Goal: Task Accomplishment & Management: Manage account settings

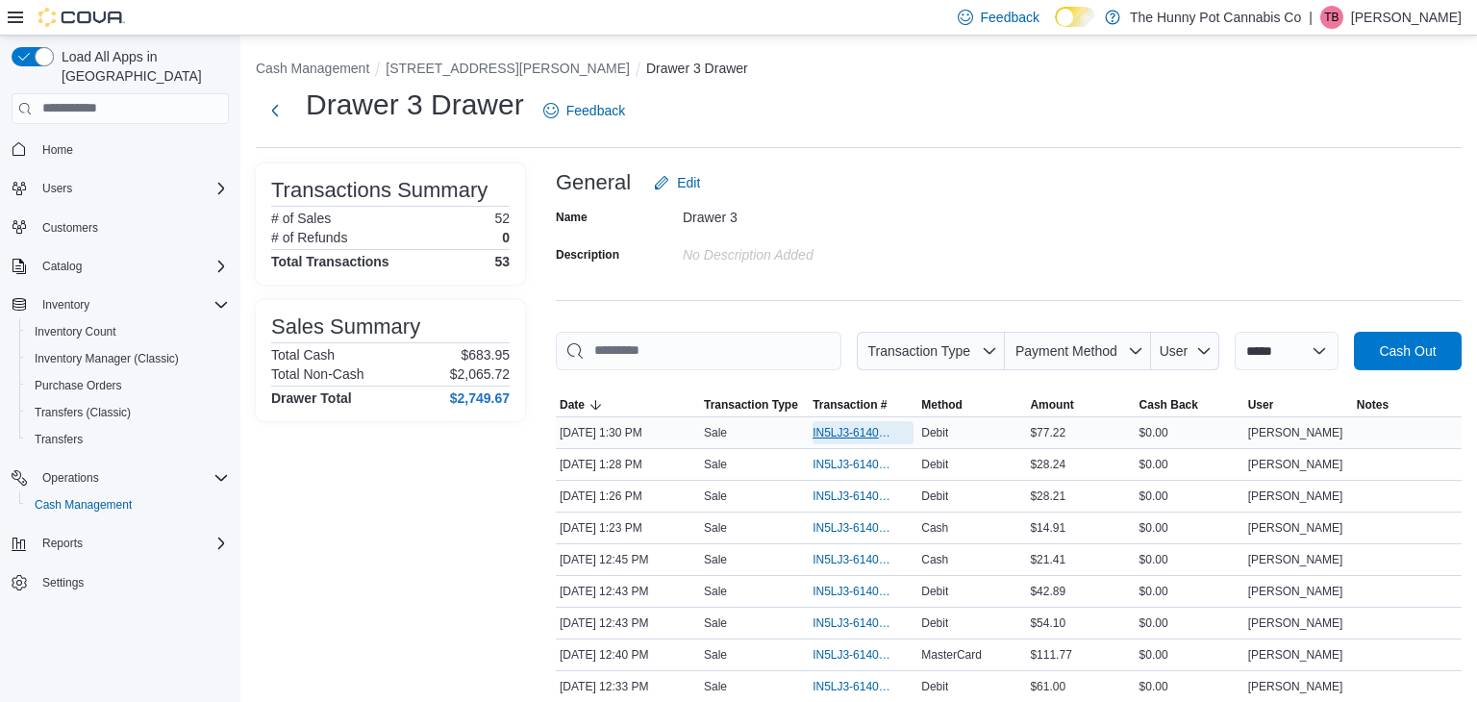
click at [835, 428] on span "IN5LJ3-6140741" at bounding box center [854, 432] width 82 height 15
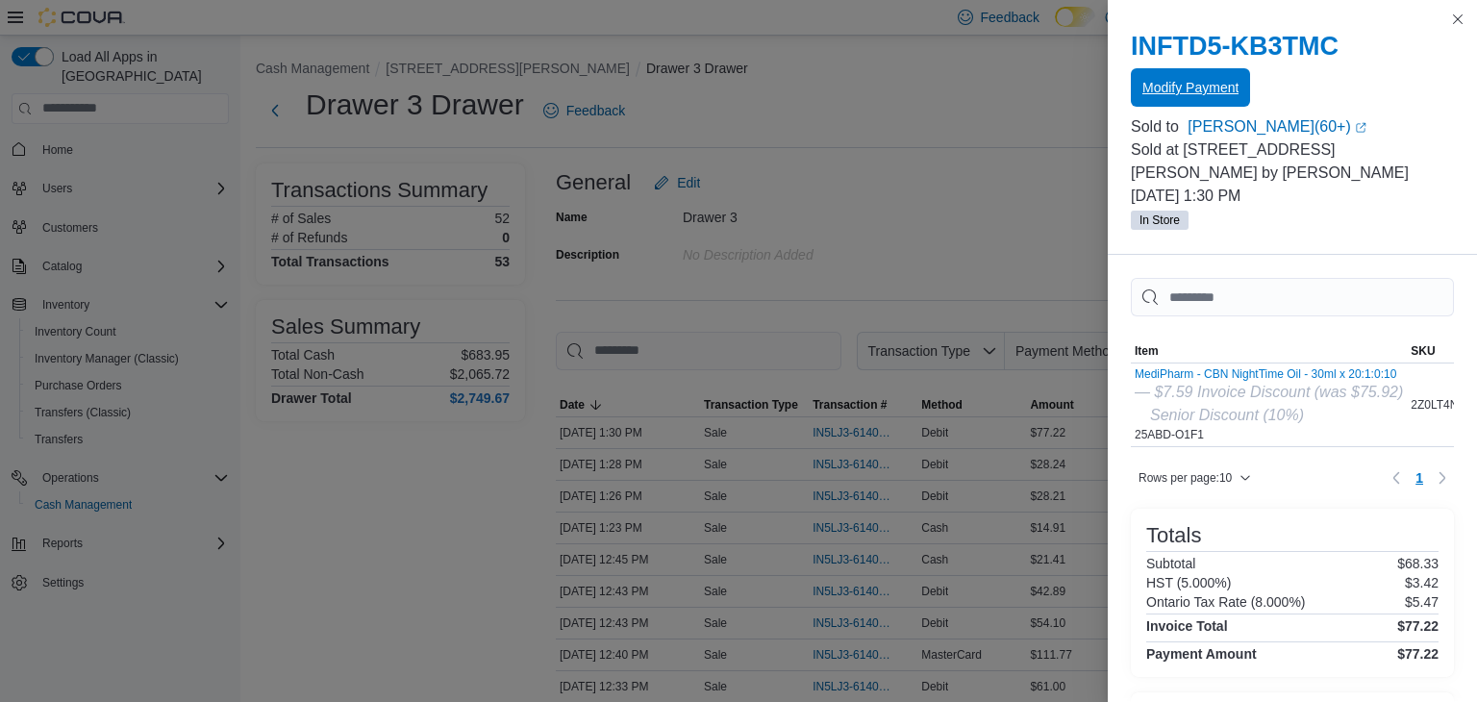
click at [1167, 99] on span "Modify Payment" at bounding box center [1190, 87] width 96 height 38
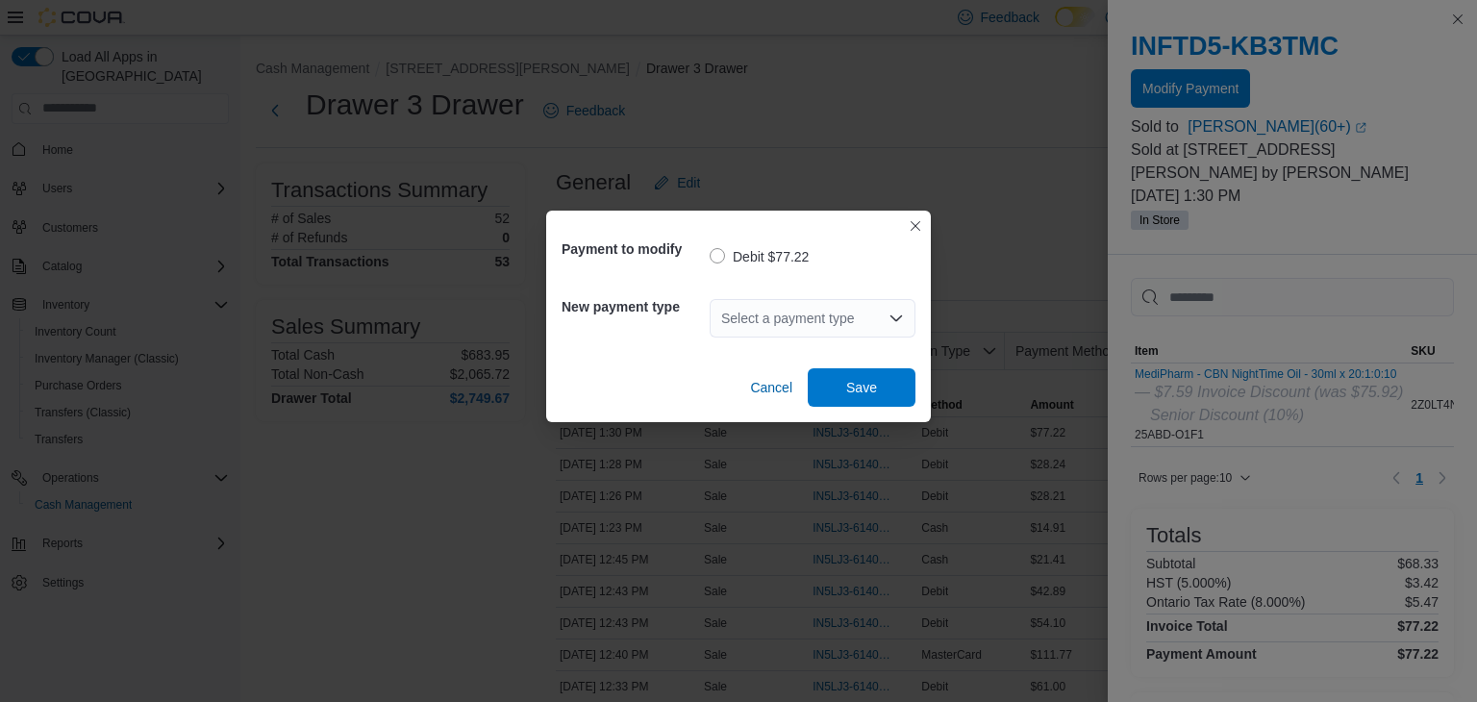
click at [800, 315] on div "Select a payment type" at bounding box center [813, 318] width 206 height 38
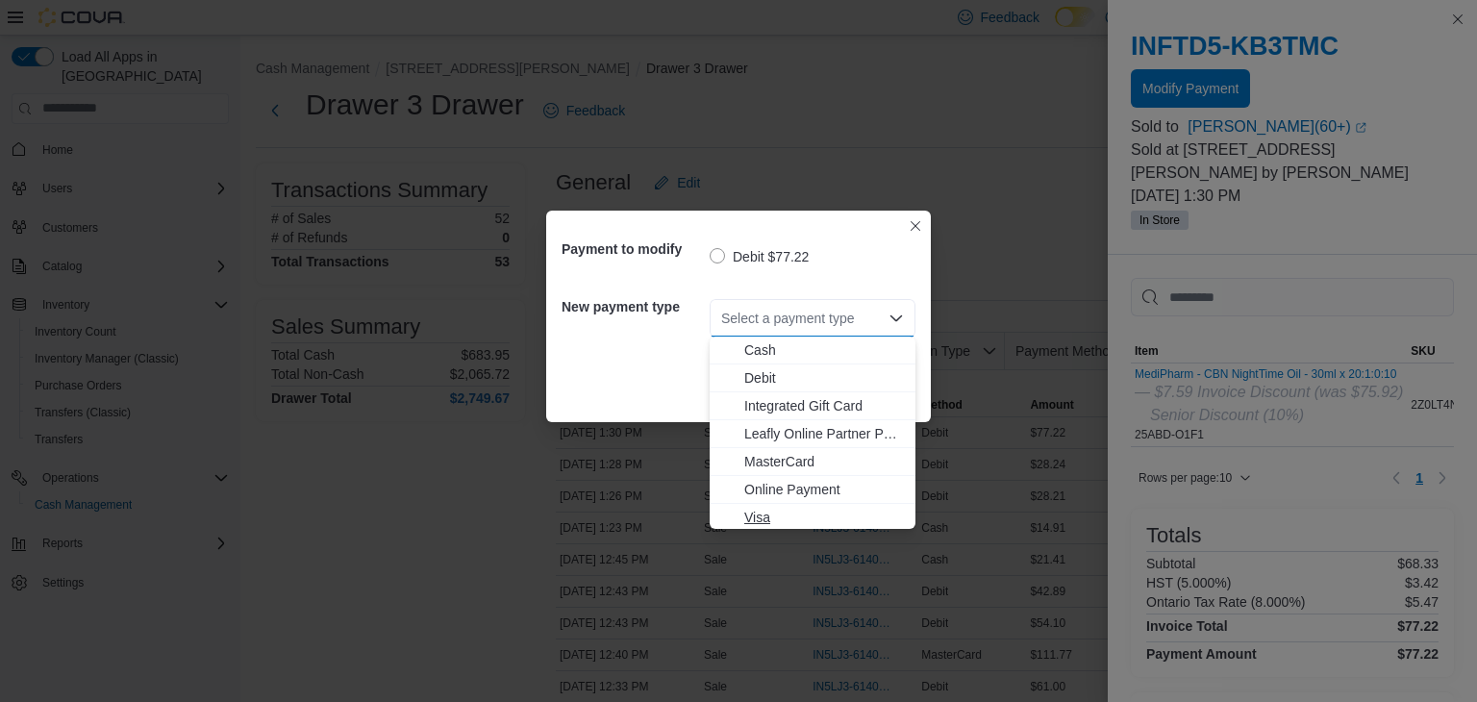
click at [762, 517] on span "Visa" at bounding box center [824, 517] width 160 height 19
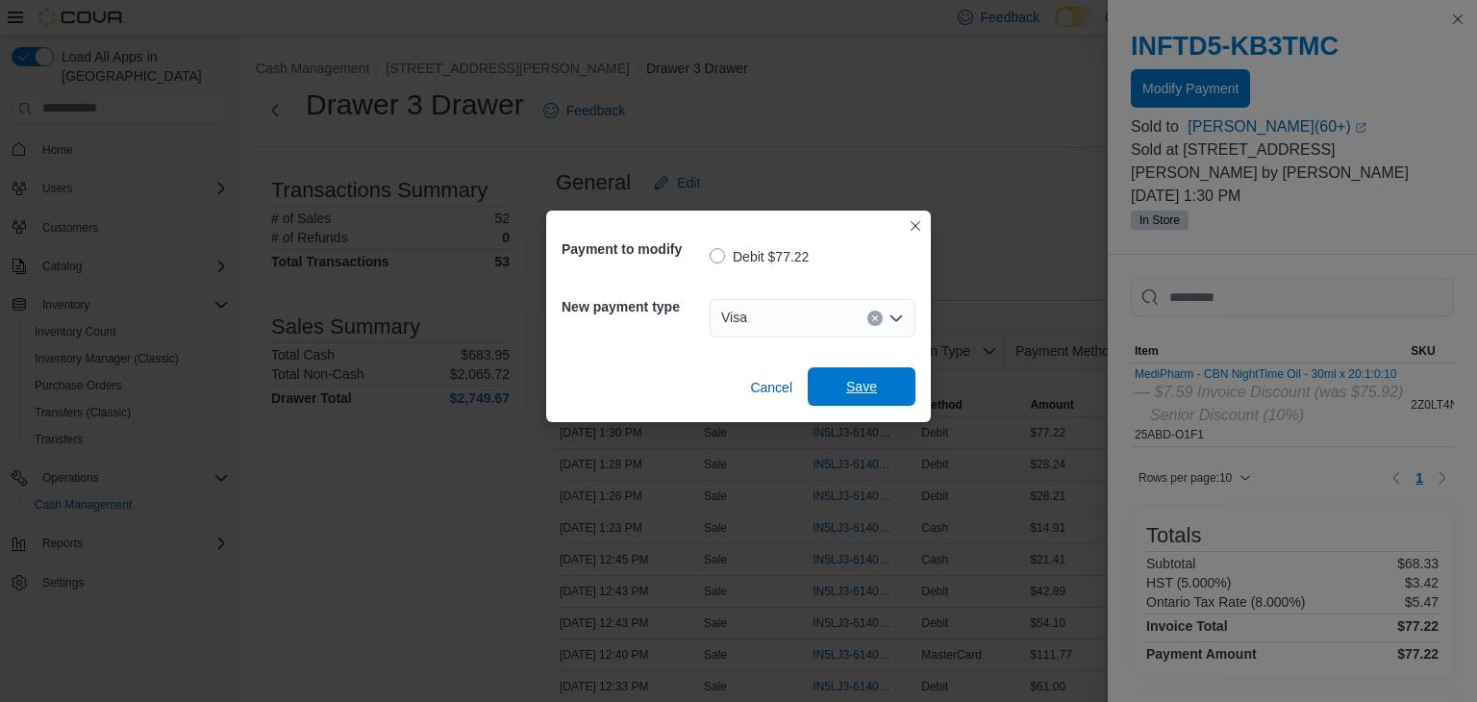
click at [875, 385] on span "Save" at bounding box center [861, 386] width 31 height 19
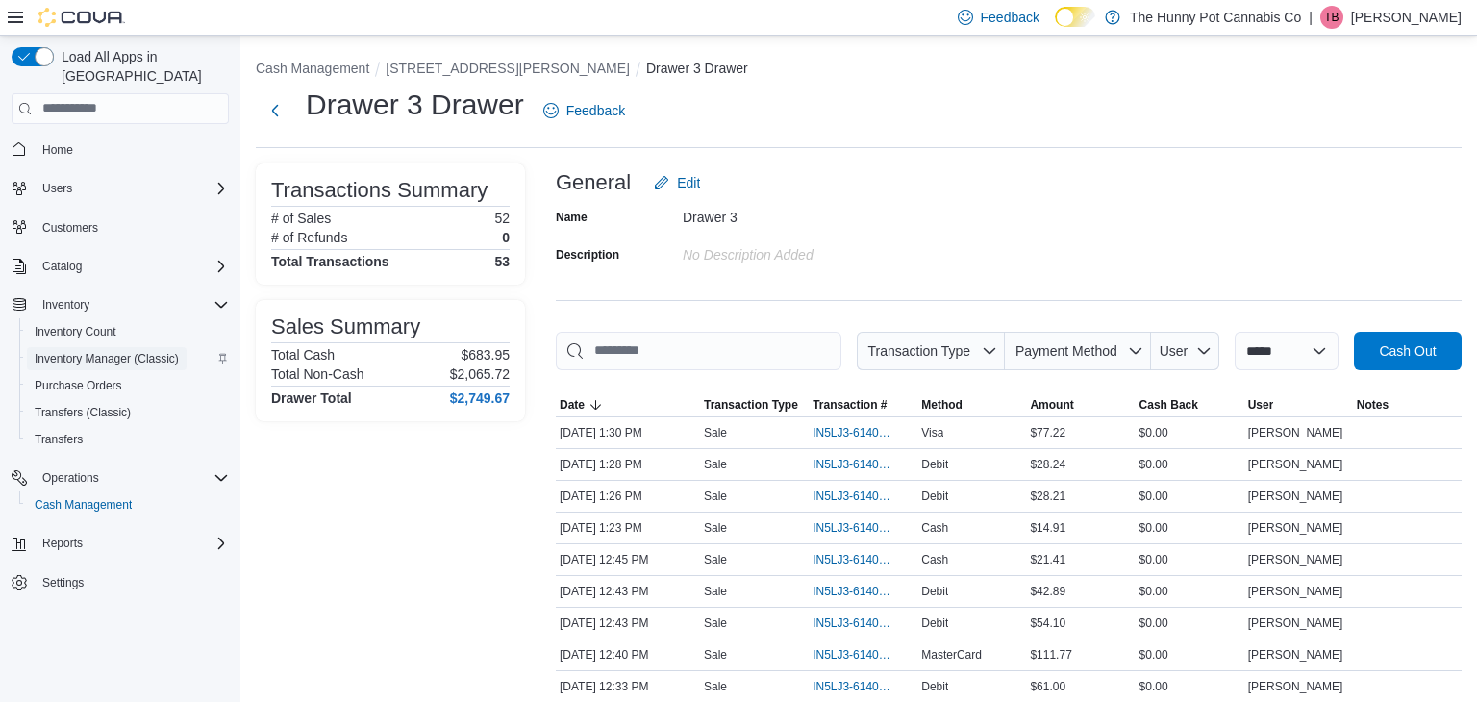
click at [165, 351] on span "Inventory Manager (Classic)" at bounding box center [107, 358] width 144 height 15
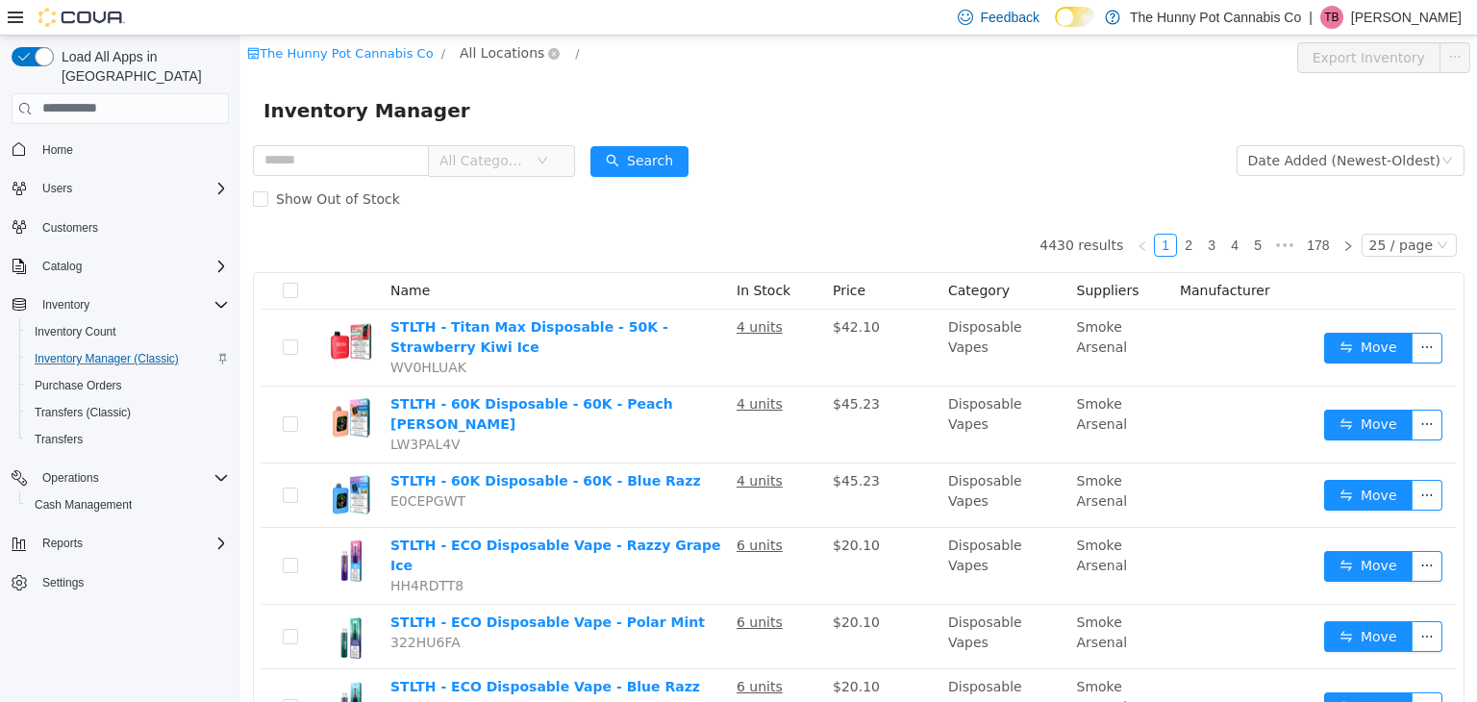
click at [489, 42] on span "All Locations" at bounding box center [502, 51] width 85 height 21
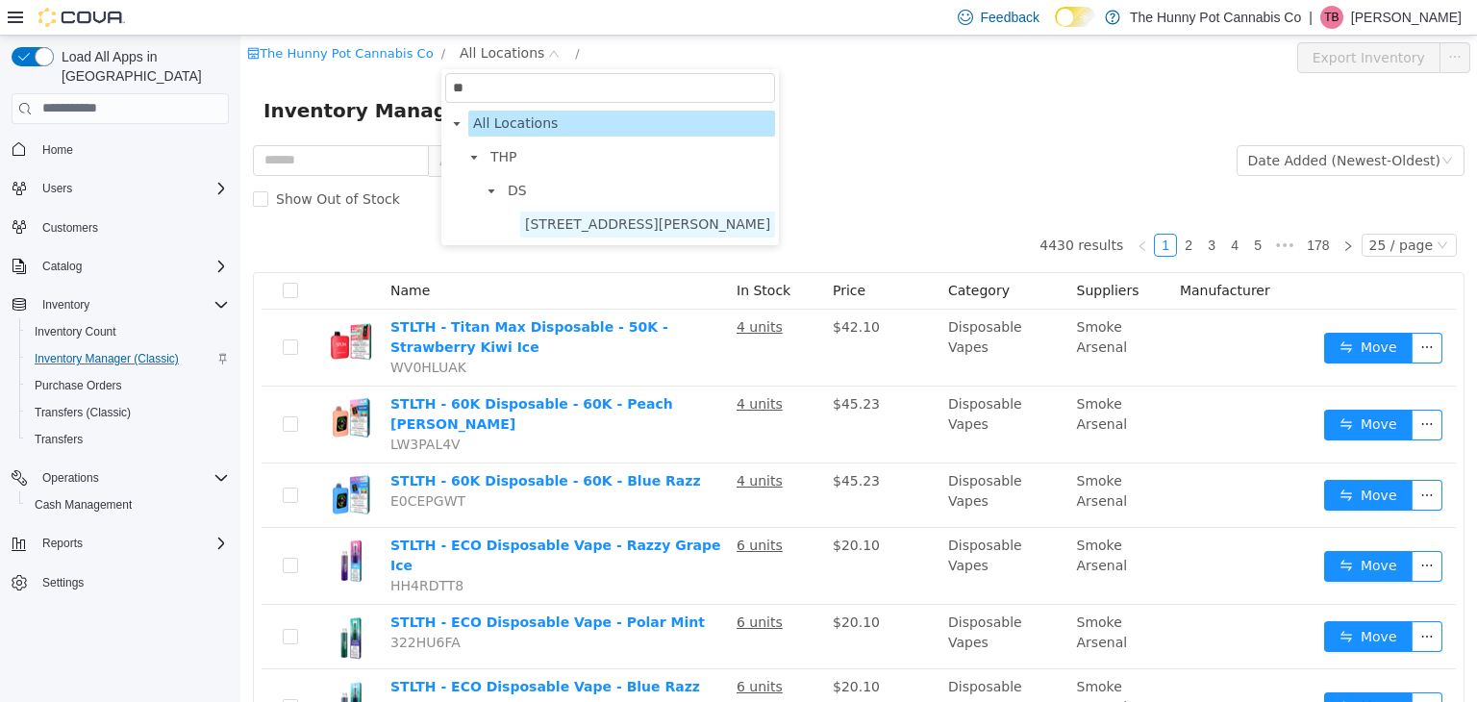
type input "**"
click at [589, 232] on span "[STREET_ADDRESS][PERSON_NAME]" at bounding box center [647, 224] width 255 height 26
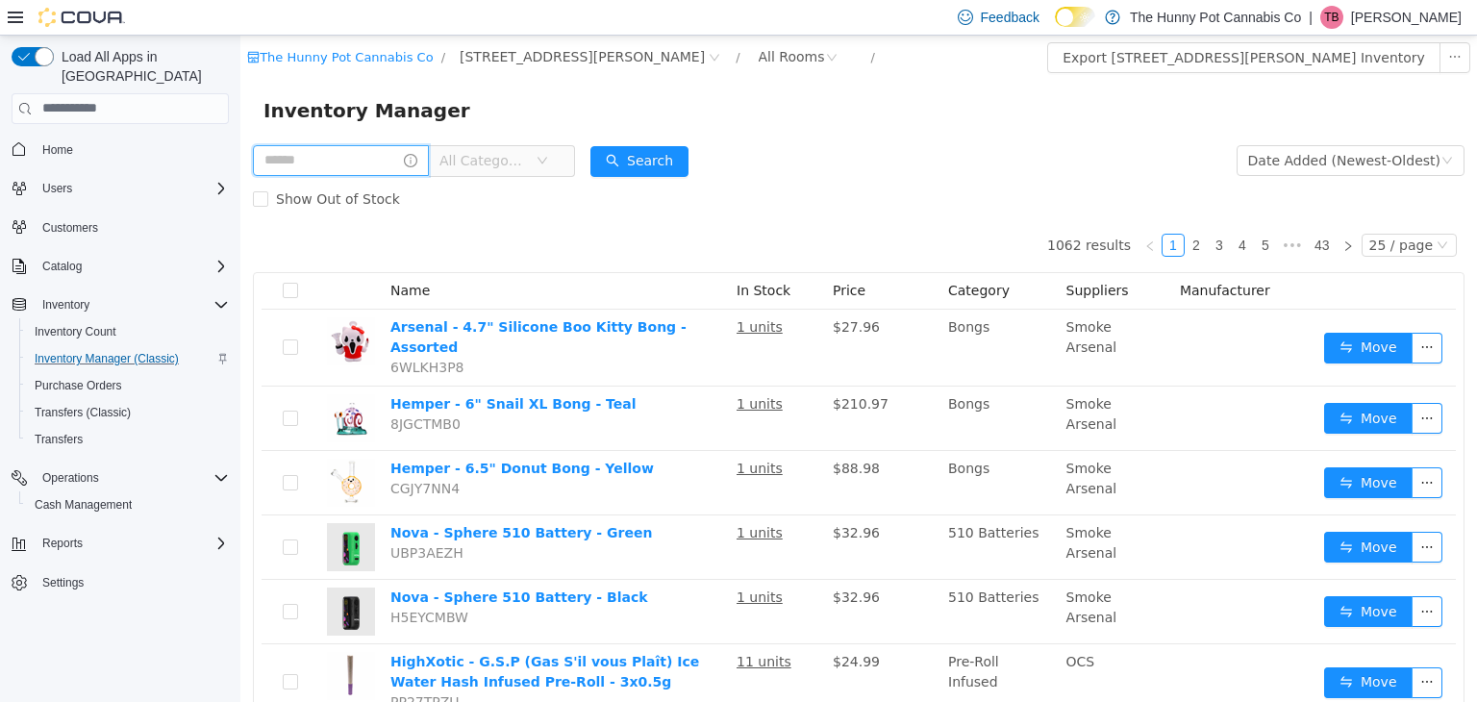
click at [429, 163] on input "text" at bounding box center [341, 159] width 176 height 31
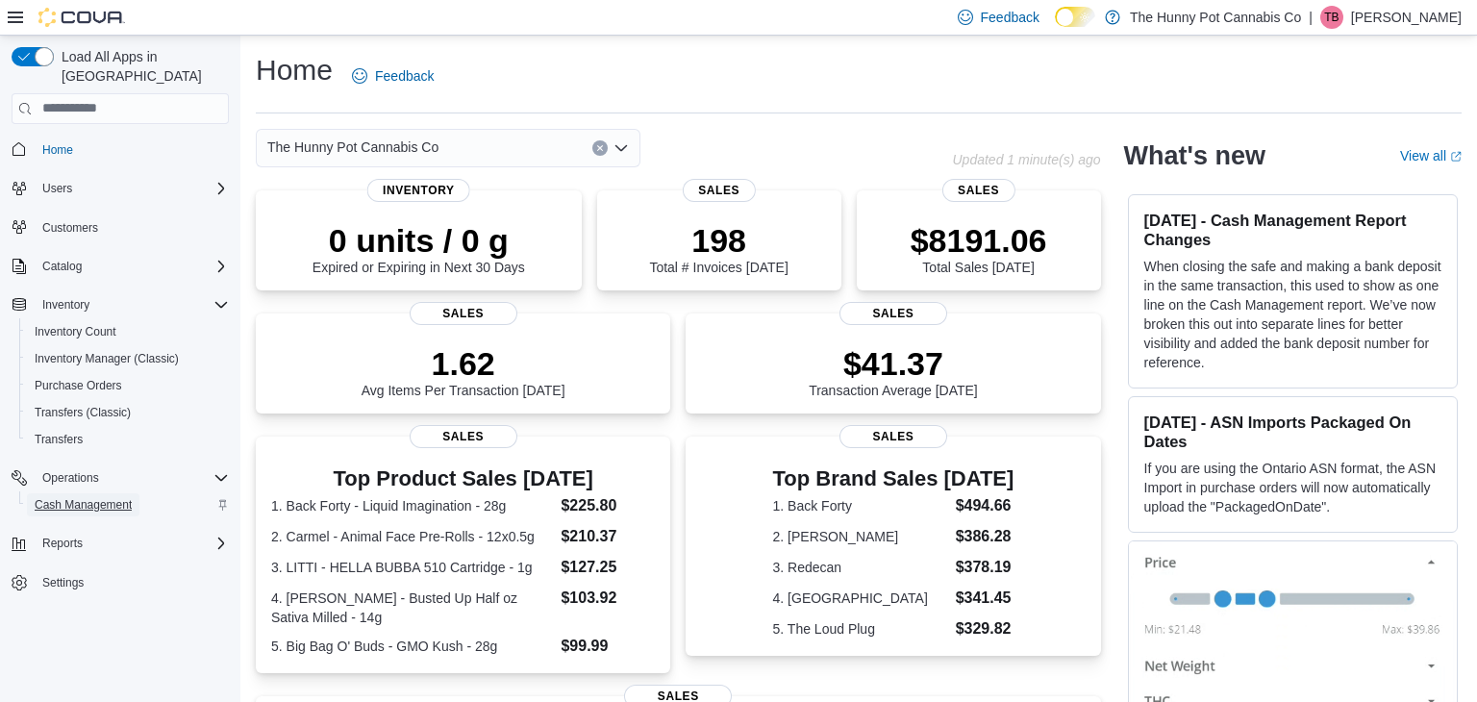
click at [109, 497] on span "Cash Management" at bounding box center [83, 504] width 97 height 15
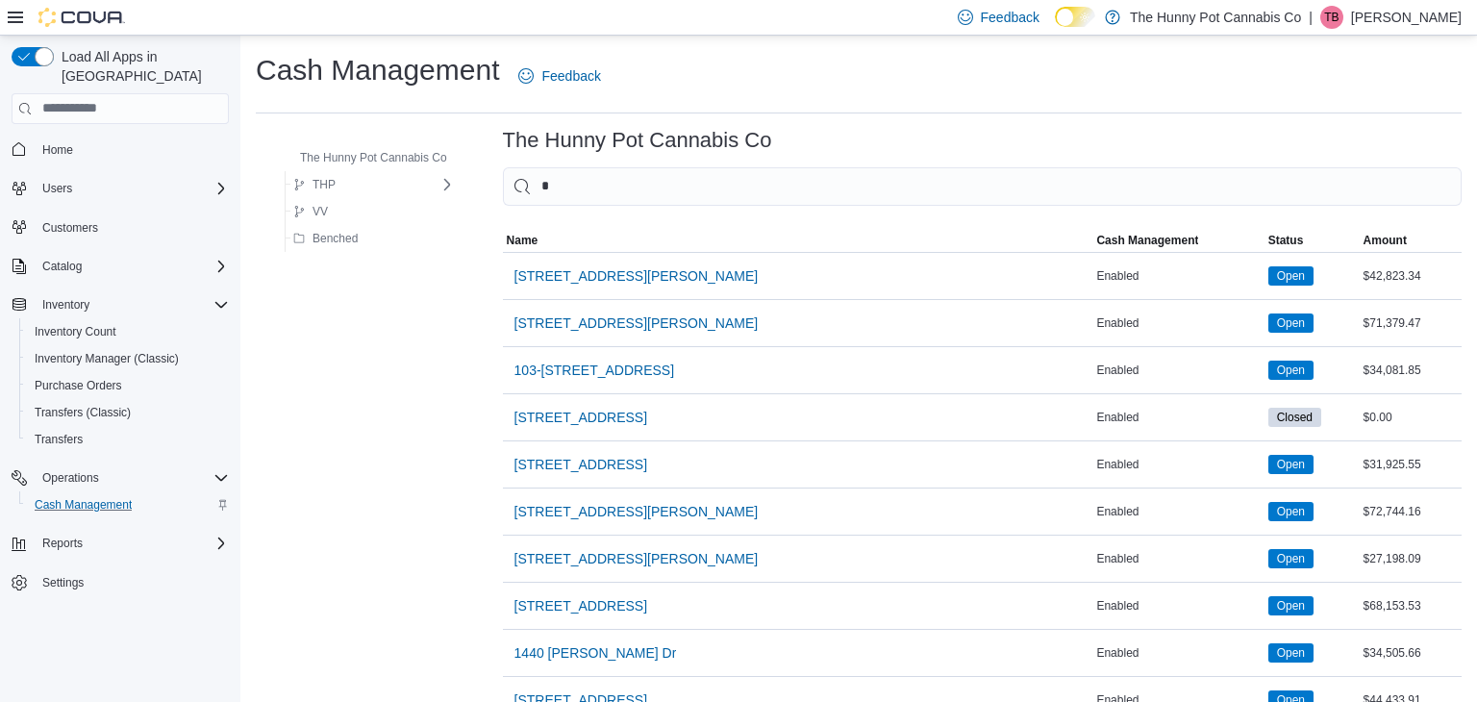
type input "**"
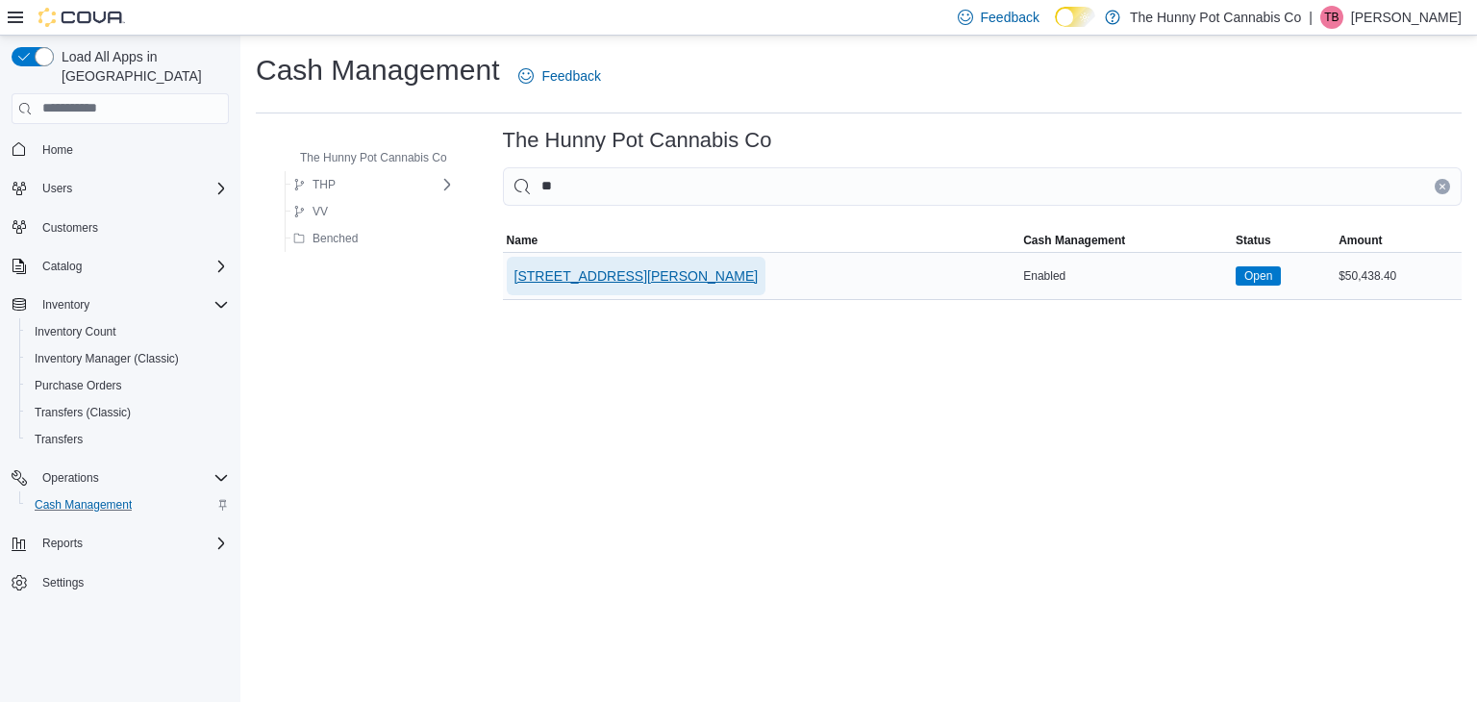
click at [586, 288] on span "[STREET_ADDRESS][PERSON_NAME]" at bounding box center [636, 276] width 244 height 38
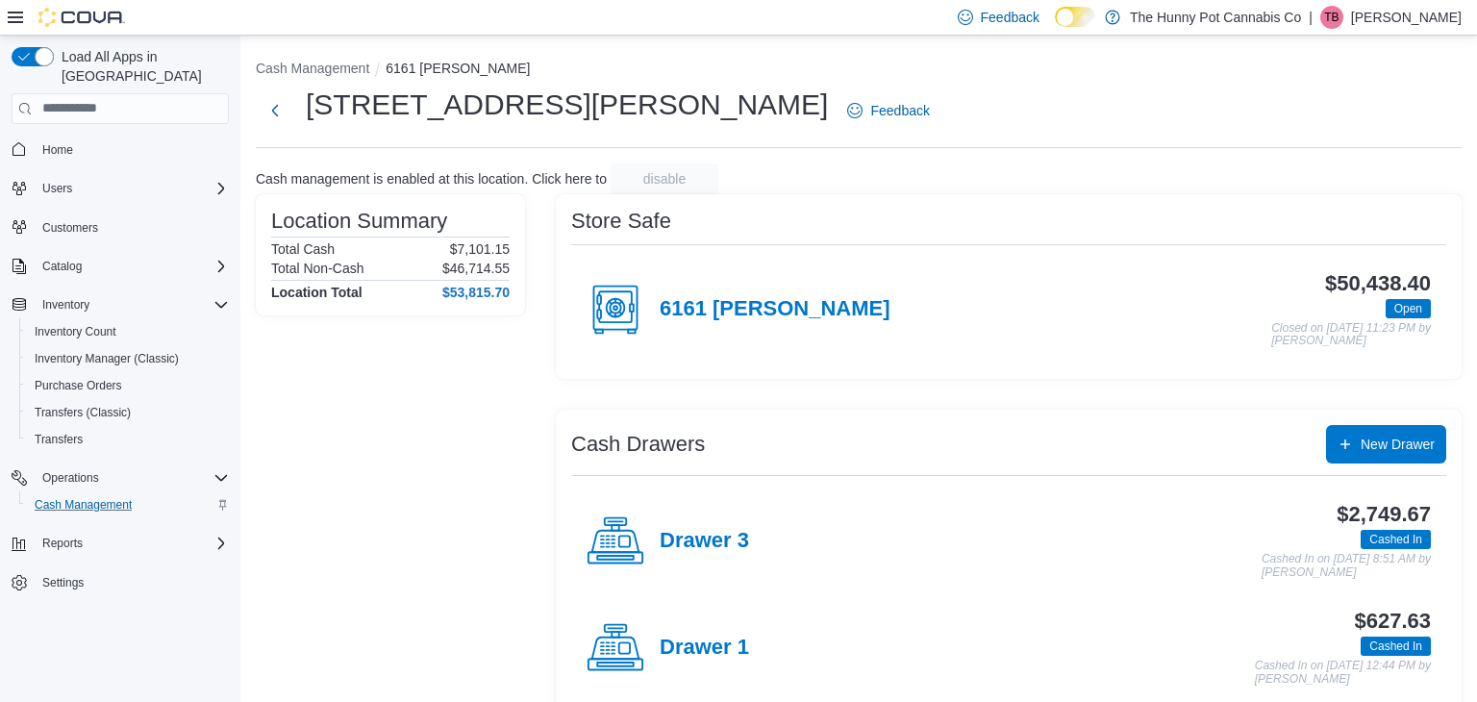
click at [749, 539] on div "$2,749.67 Cashed In Cashed In on October 10, 2025 8:51 AM by Tanna Brown" at bounding box center [1090, 541] width 682 height 76
click at [732, 544] on h4 "Drawer 3" at bounding box center [704, 541] width 89 height 25
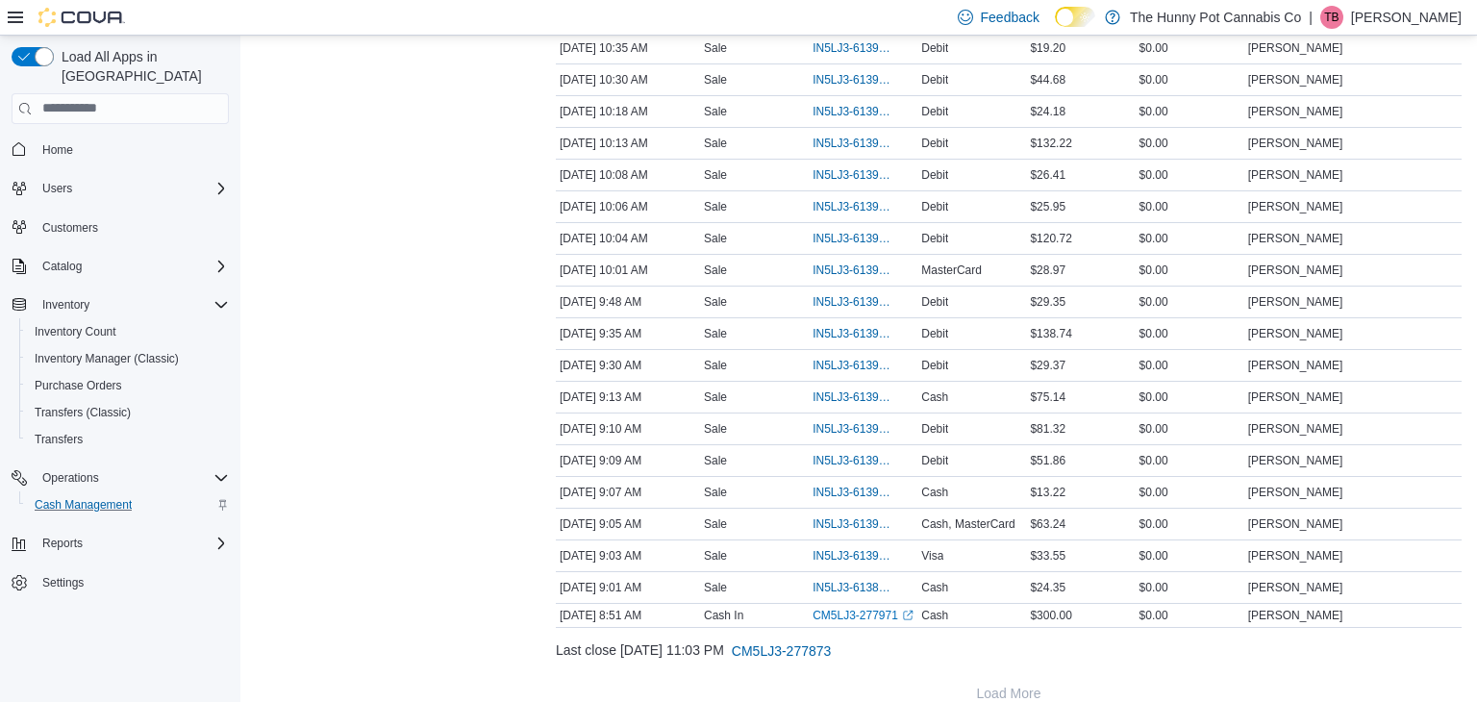
scroll to position [1479, 0]
